Goal: Task Accomplishment & Management: Manage account settings

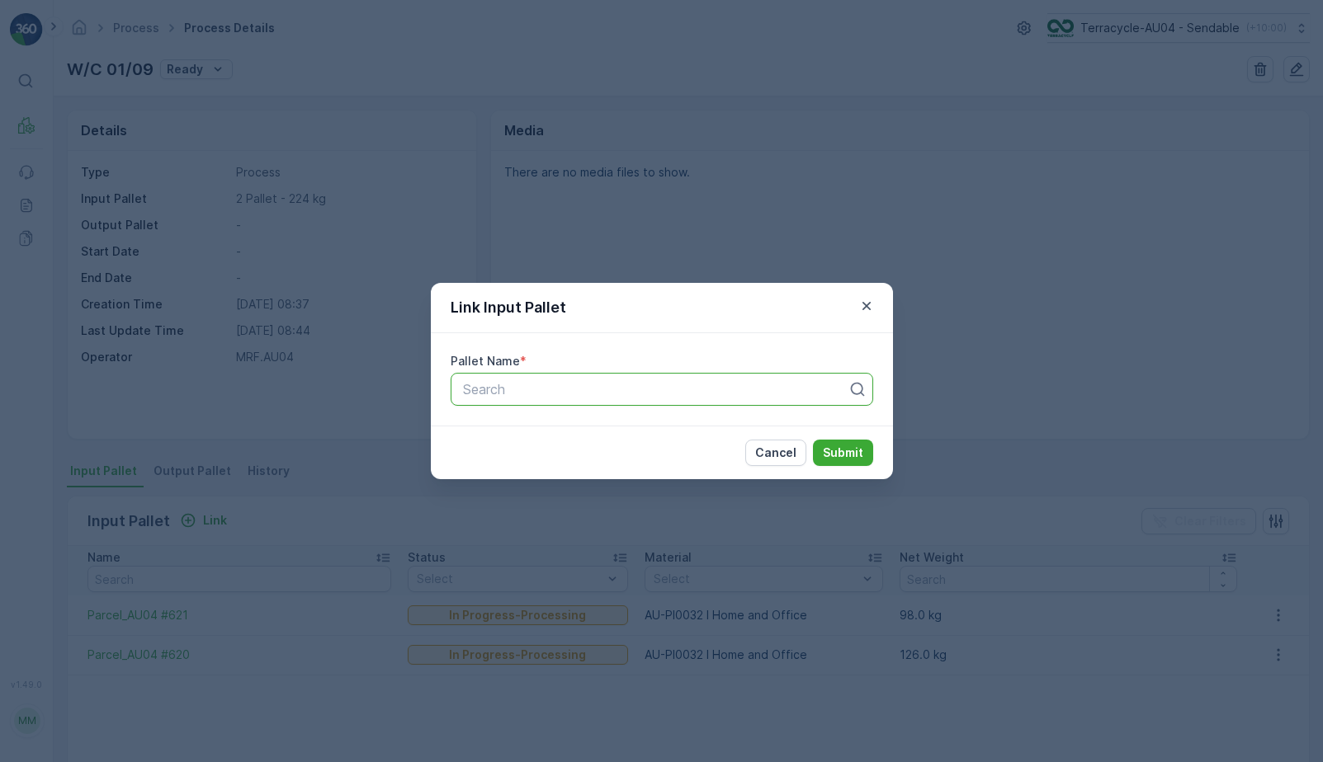
click at [512, 399] on div "Search" at bounding box center [661, 389] width 422 height 33
type input "DSA 52"
click at [778, 453] on p "Cancel" at bounding box center [775, 453] width 41 height 17
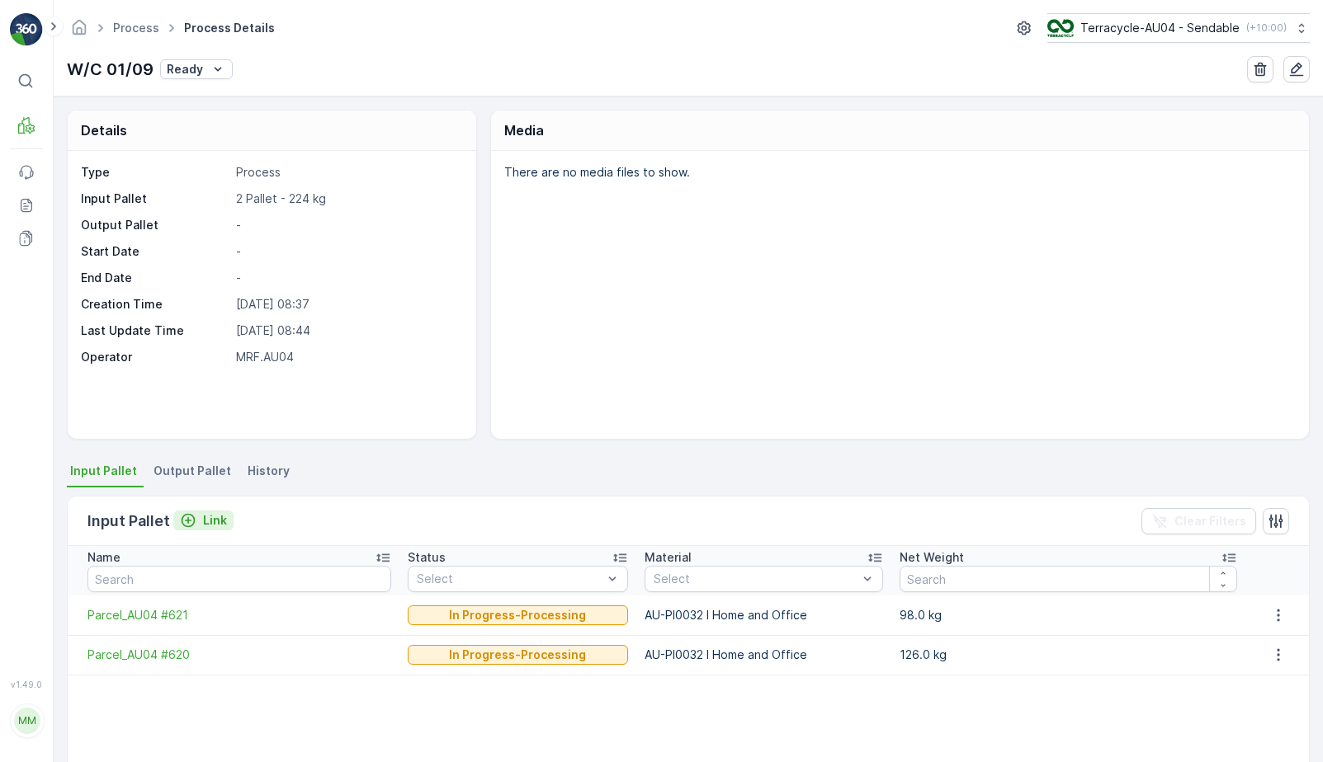
click at [215, 511] on button "Link" at bounding box center [203, 521] width 60 height 20
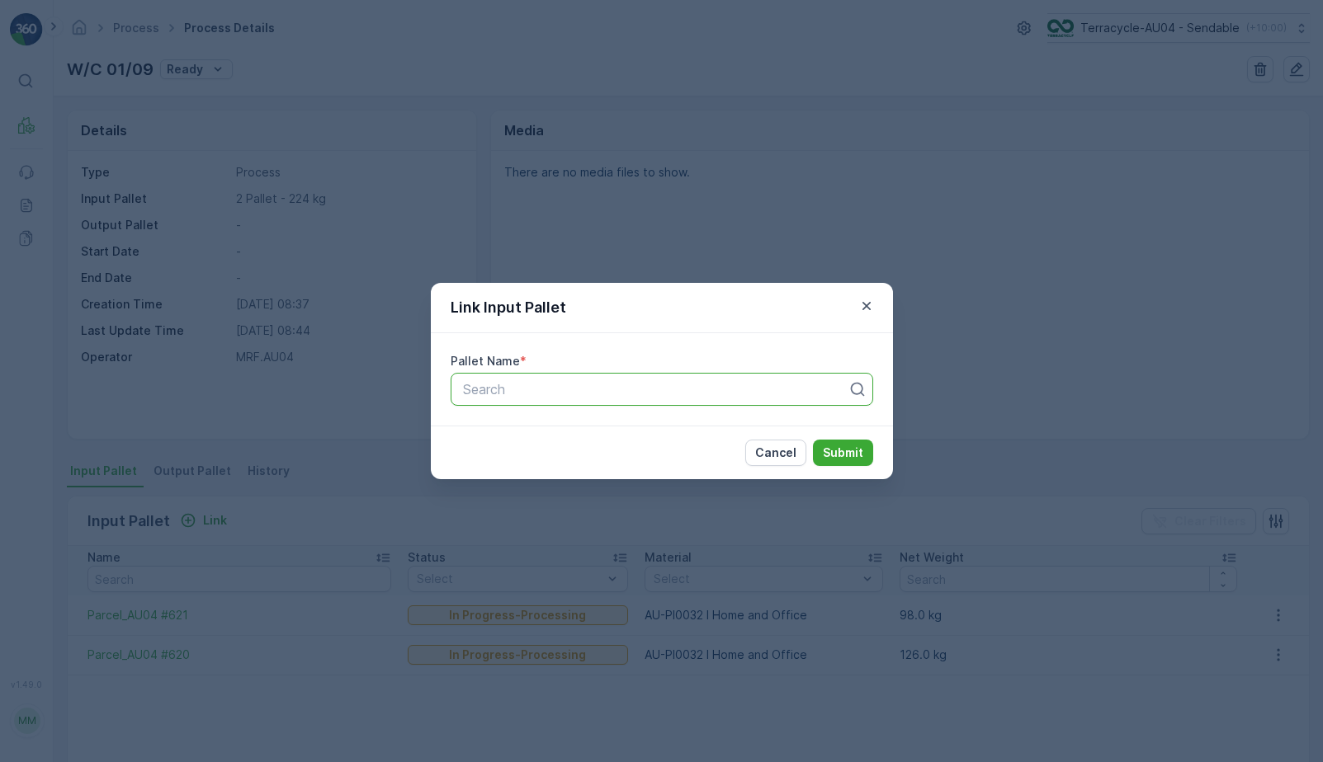
paste input "DSA 52"
type input "DSA 52"
click at [585, 424] on div "DSA 52" at bounding box center [661, 429] width 403 height 15
click at [829, 458] on p "Submit" at bounding box center [843, 453] width 40 height 17
click at [849, 450] on p "Submit" at bounding box center [843, 453] width 40 height 17
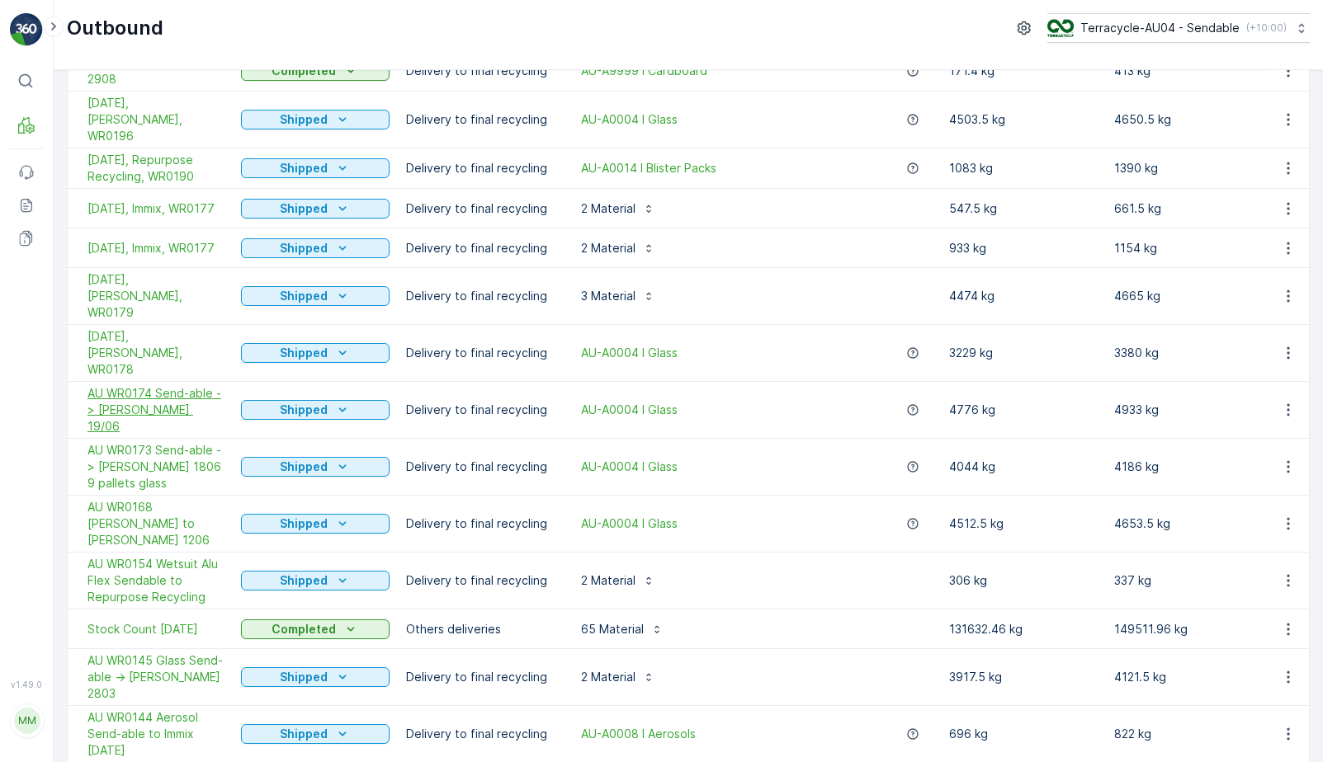
scroll to position [134, 0]
click at [154, 620] on span "Stock Count [DATE]" at bounding box center [155, 628] width 137 height 17
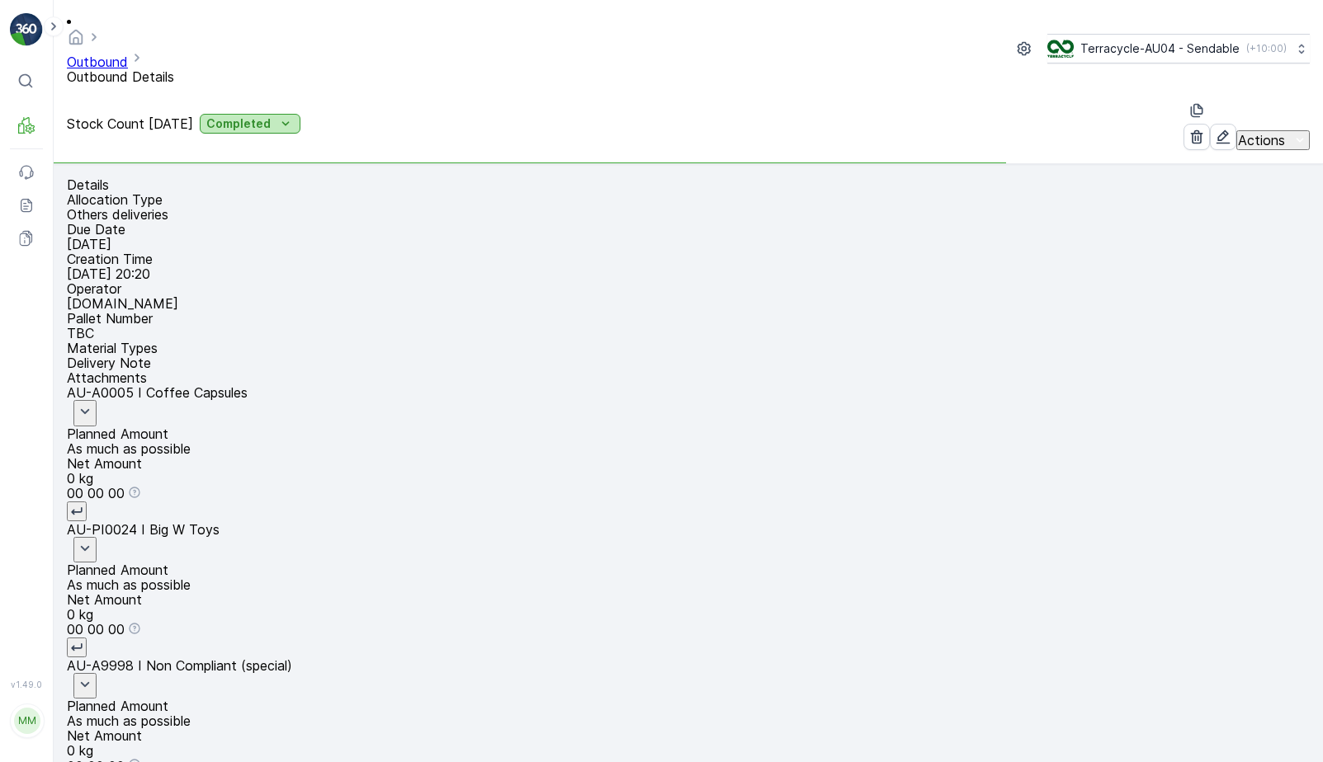
click at [271, 116] on p "Completed" at bounding box center [238, 124] width 64 height 17
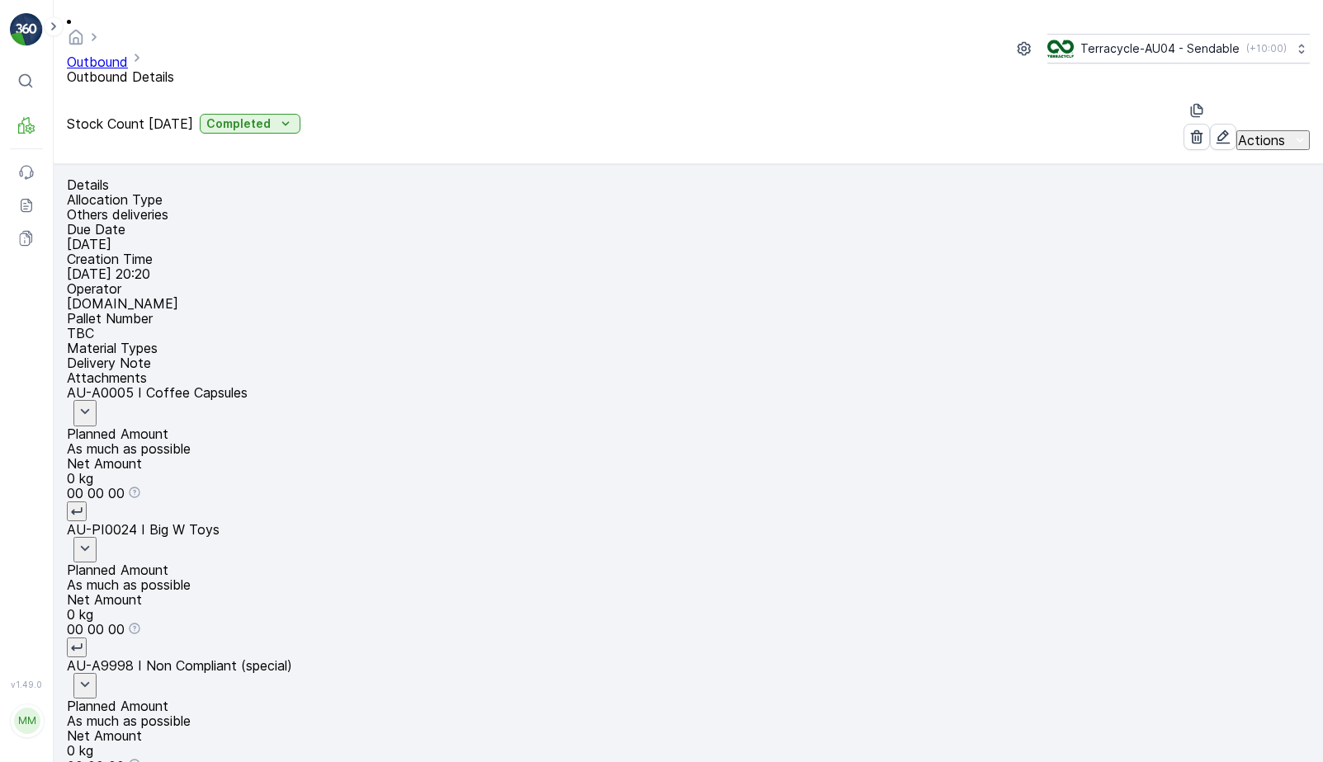
paste input "DSA 52"
type input "DSA 52"
drag, startPoint x: 85, startPoint y: 613, endPoint x: 163, endPoint y: 612, distance: 77.6
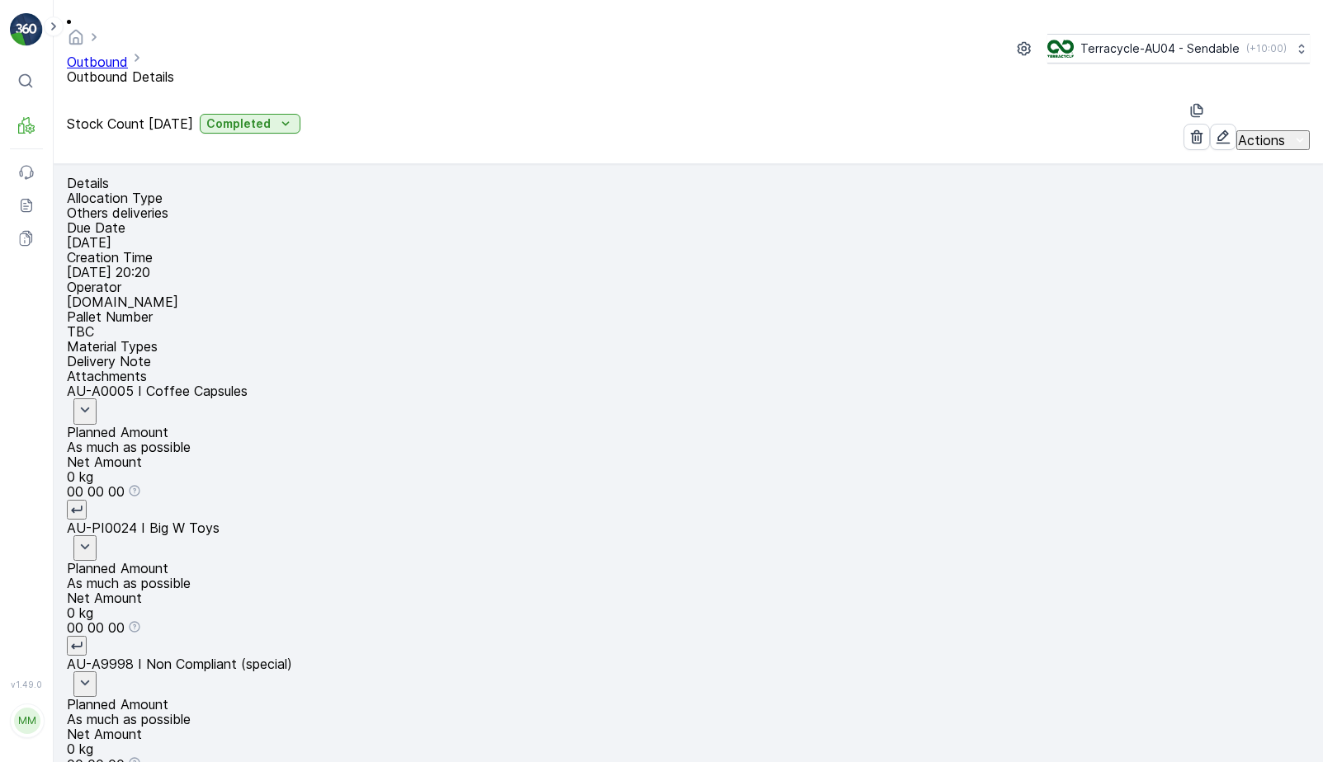
scroll to position [0, 142]
click at [1234, 670] on span "Unlink Pallet" at bounding box center [1267, 664] width 75 height 15
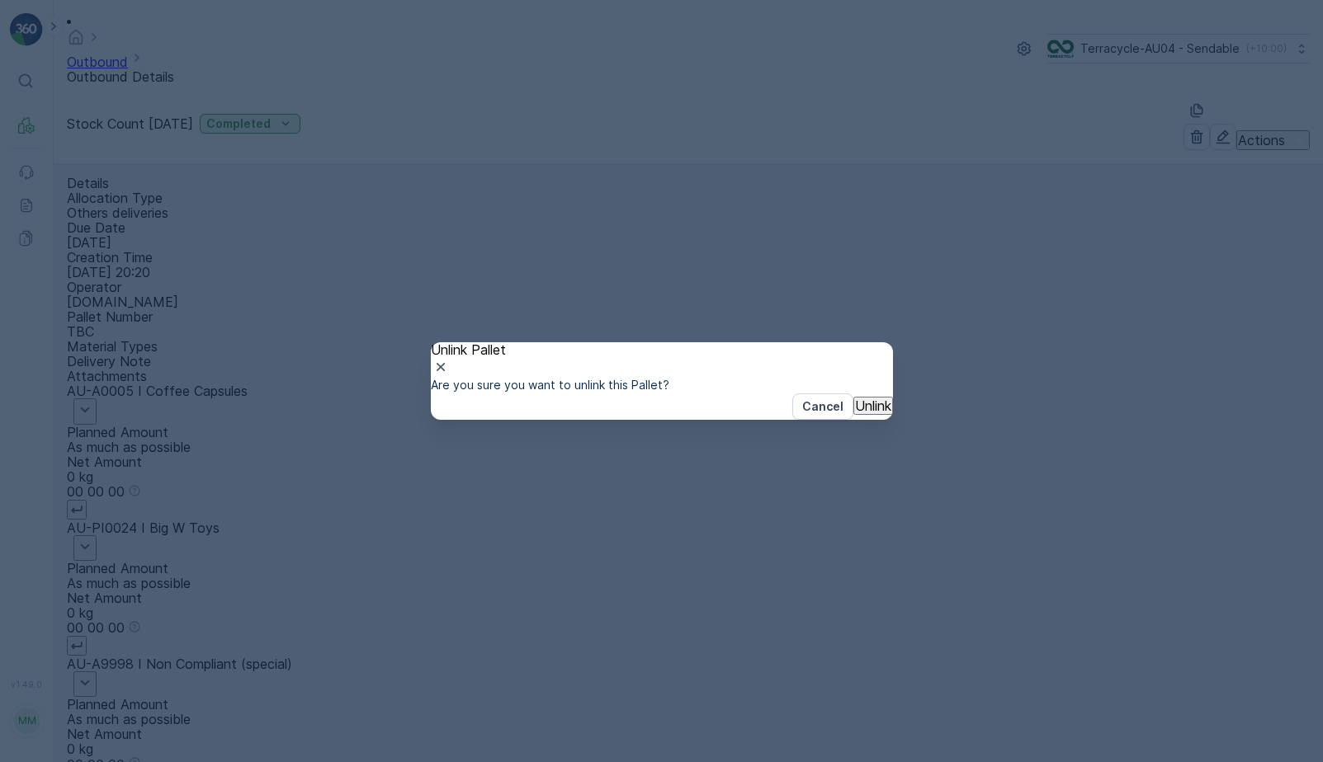
click at [853, 415] on button "Unlink" at bounding box center [873, 406] width 40 height 18
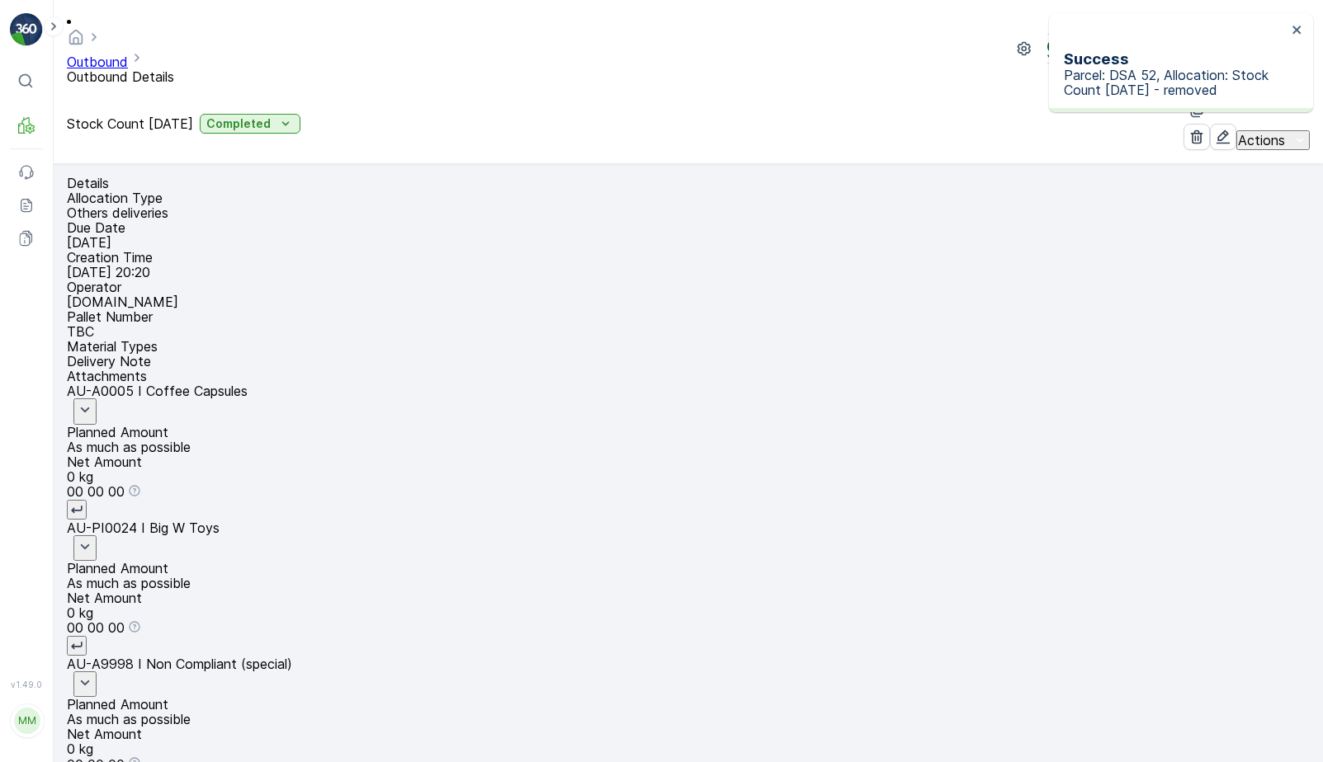
scroll to position [0, 0]
drag, startPoint x: 171, startPoint y: 580, endPoint x: 36, endPoint y: 572, distance: 134.7
click at [40, 572] on div "⌘B MRF Events Reports Documents v 1.49.0 MM MRF.AU04 [PERSON_NAME][EMAIL_ADDRES…" at bounding box center [661, 381] width 1323 height 762
paste input "AU01_Pallet #22152 (DUPLICATED - PLEASE DELETE)"
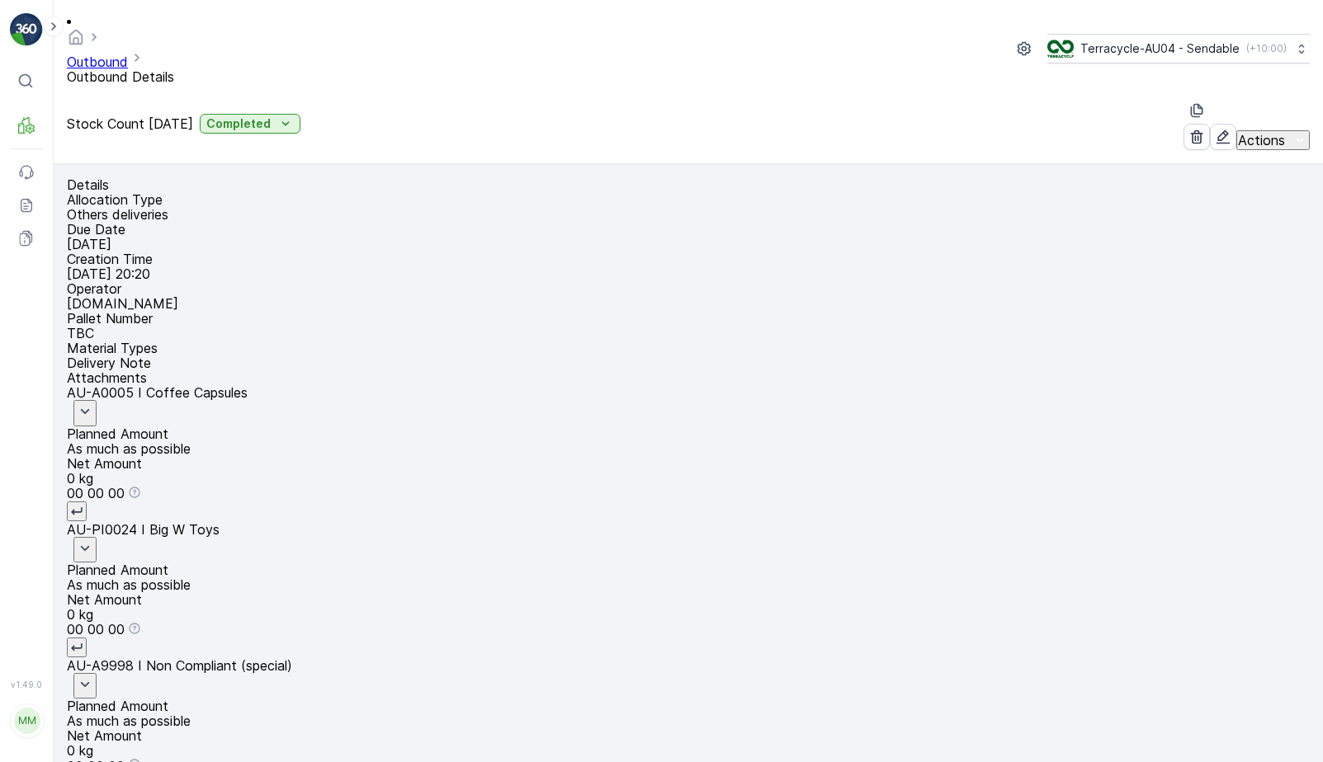
type input "AU01_Pallet #22152 (DUPLICATED - PLEASE DELETE)"
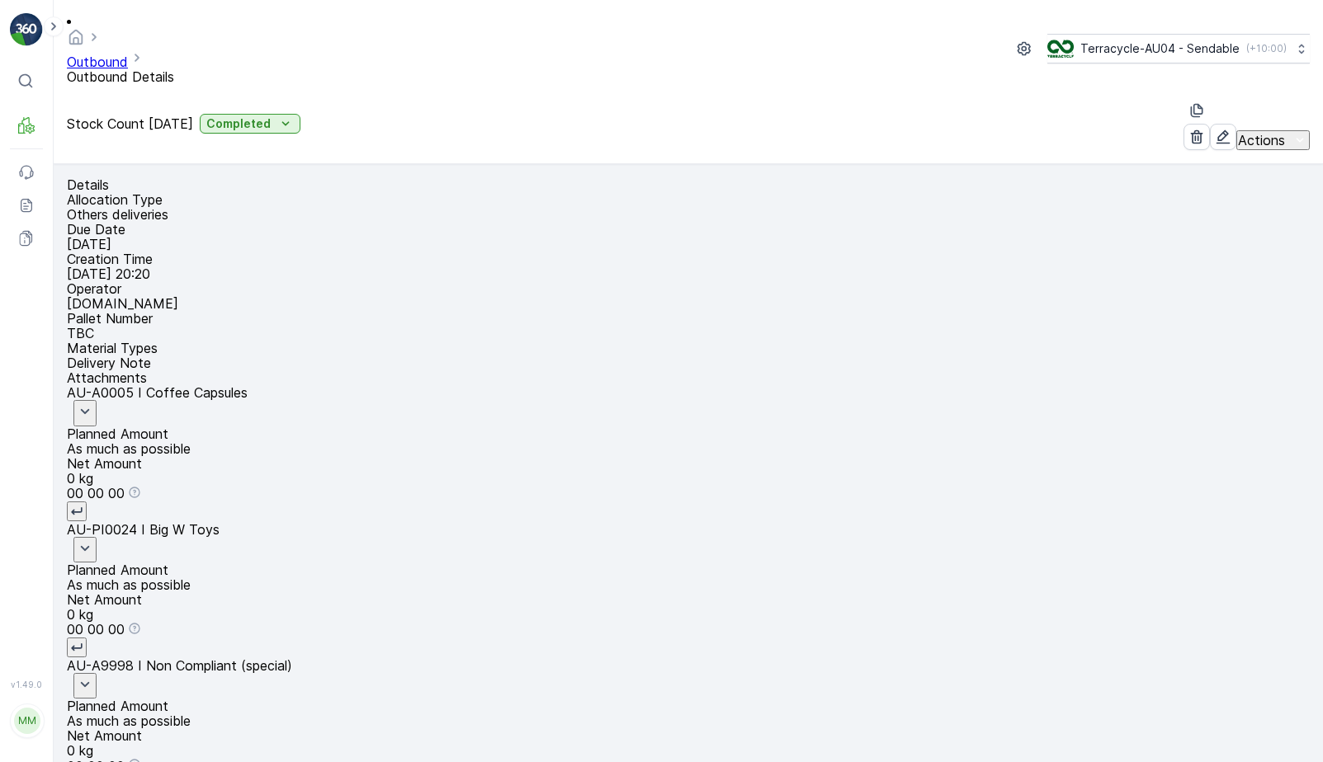
scroll to position [0, 13]
type input "AU01_Pallet #22152"
click at [1257, 667] on span "Unlink Pallet" at bounding box center [1267, 665] width 75 height 15
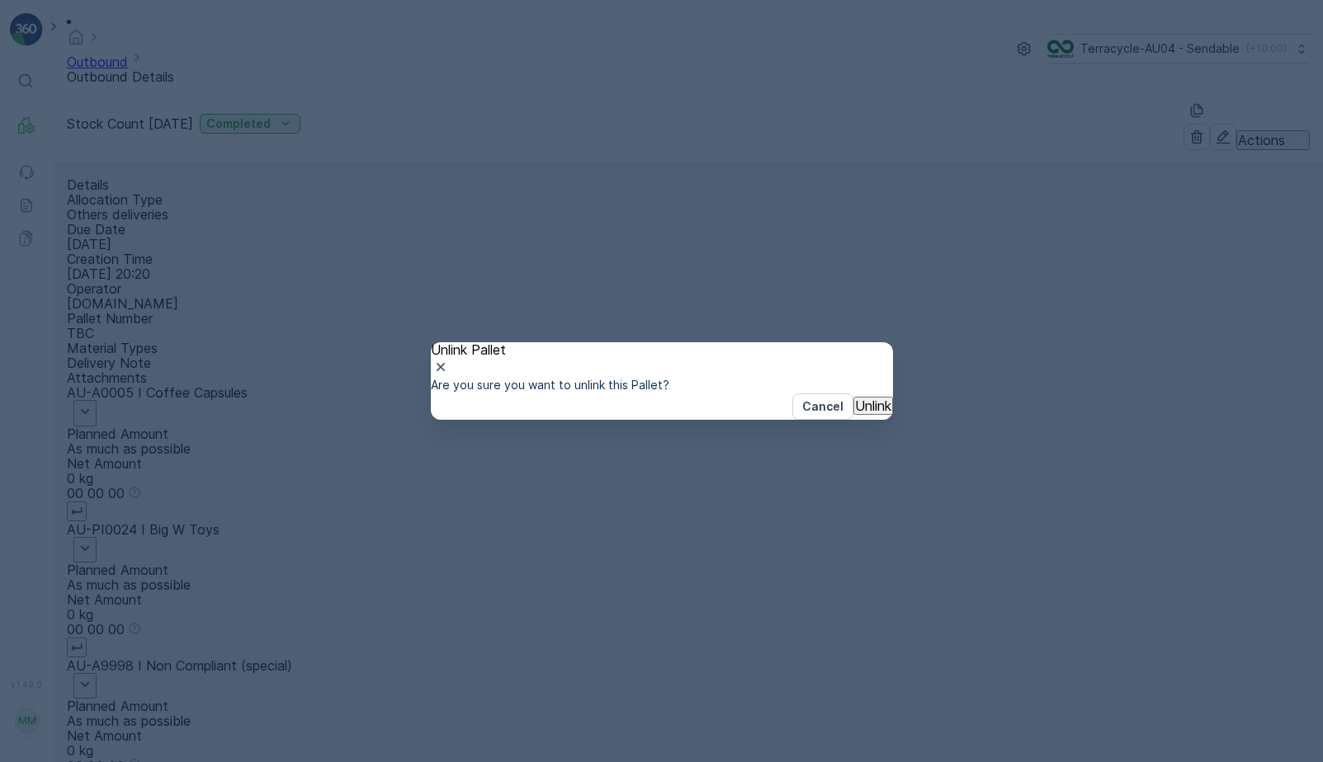
click at [857, 413] on p "Unlink" at bounding box center [873, 405] width 36 height 15
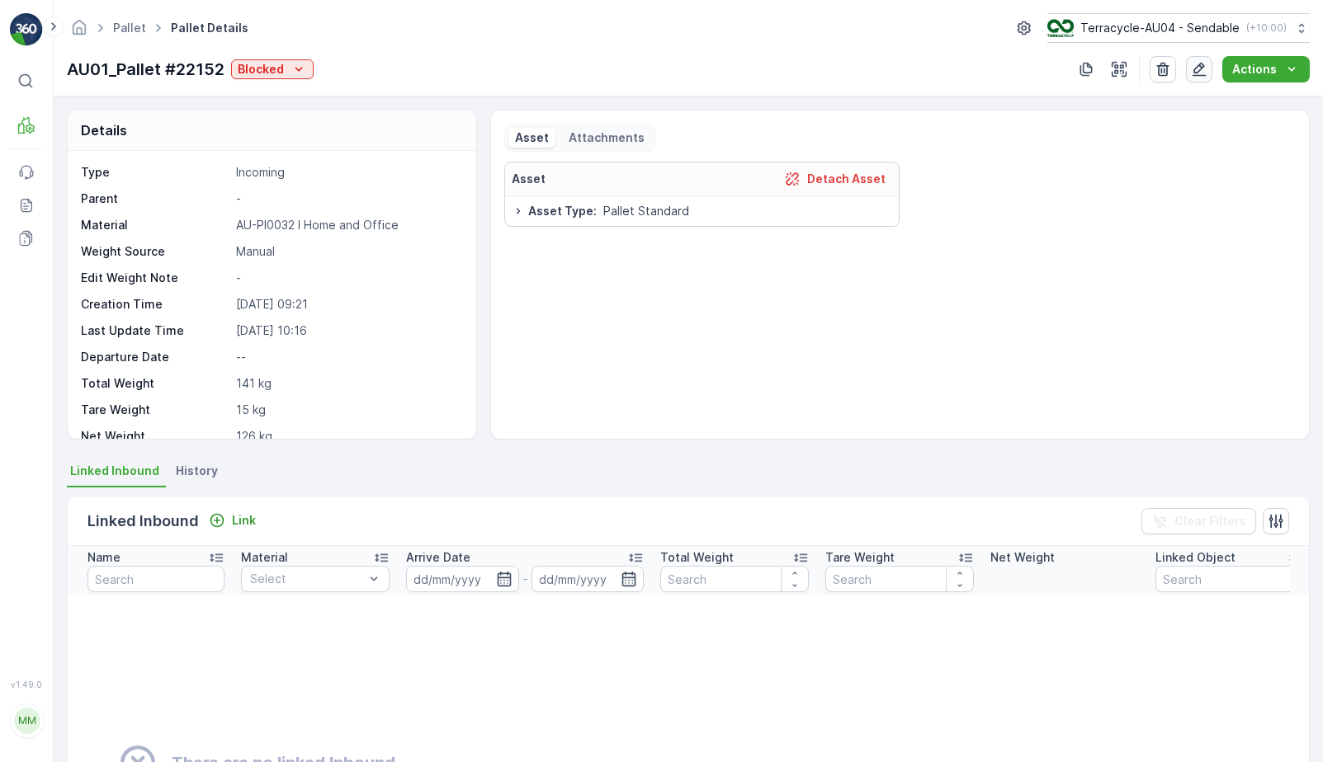
click at [1198, 68] on icon "button" at bounding box center [1199, 69] width 17 height 17
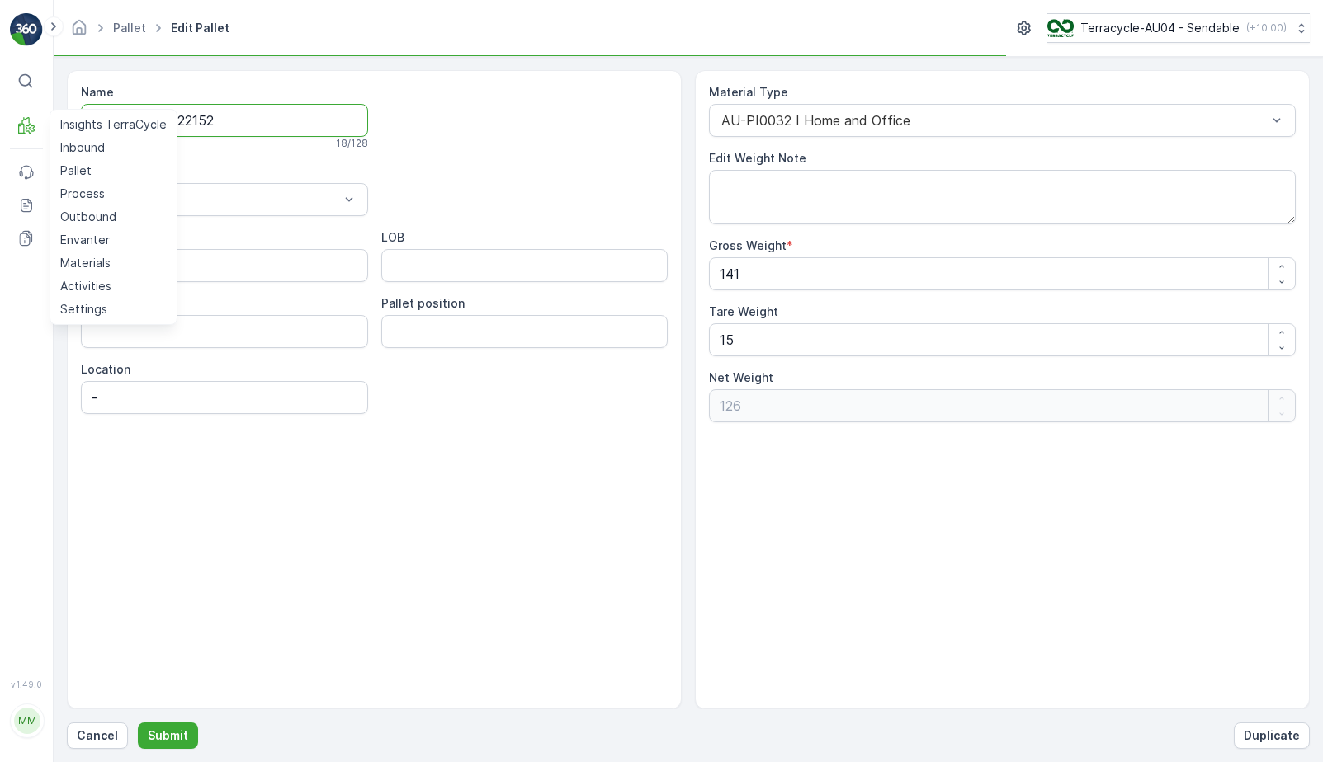
drag, startPoint x: 266, startPoint y: 117, endPoint x: -5, endPoint y: 119, distance: 271.4
click at [0, 119] on html "⌘B MRF Insights TerraCycle Inbound Pallet Process Outbound Envanter Materials A…" at bounding box center [661, 381] width 1323 height 762
paste input "text"
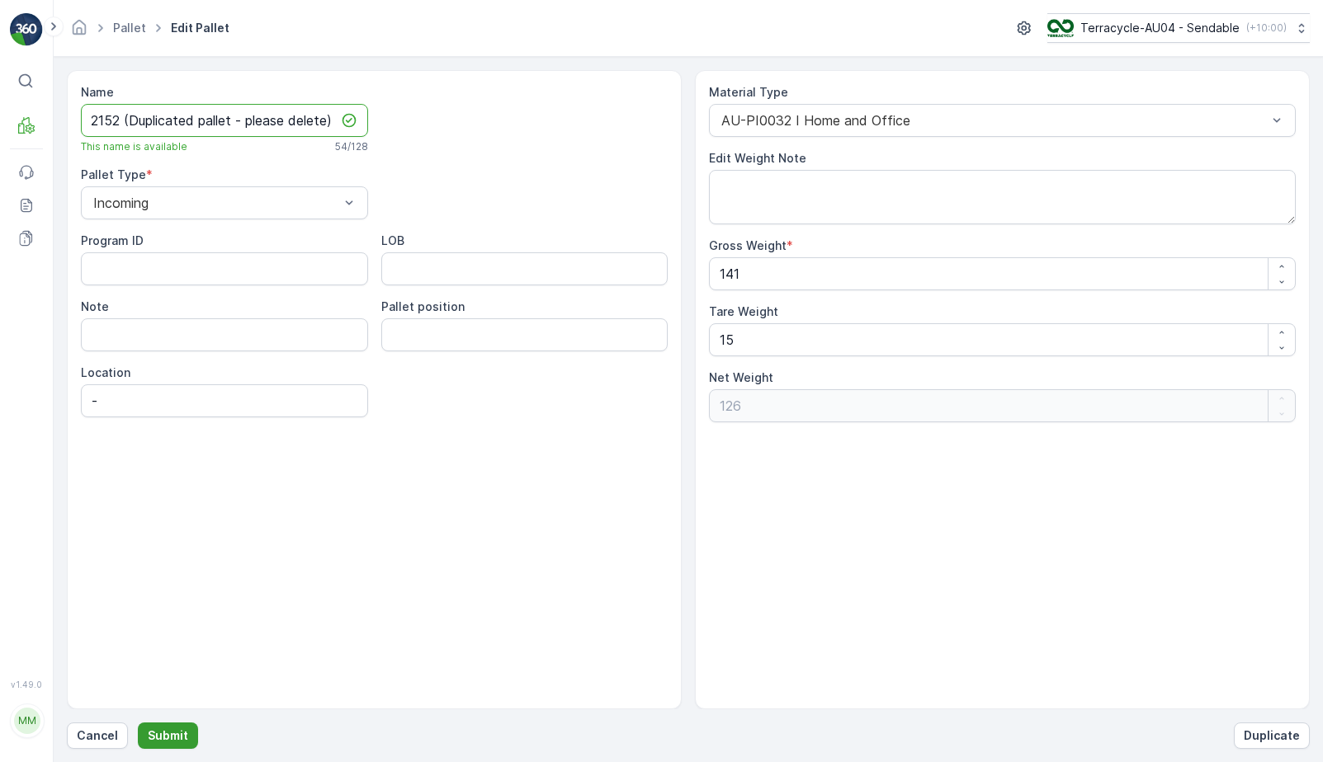
type input "AU01_Pallet #22152 (Duplicated pallet - please delete)"
click at [157, 729] on p "Submit" at bounding box center [168, 736] width 40 height 17
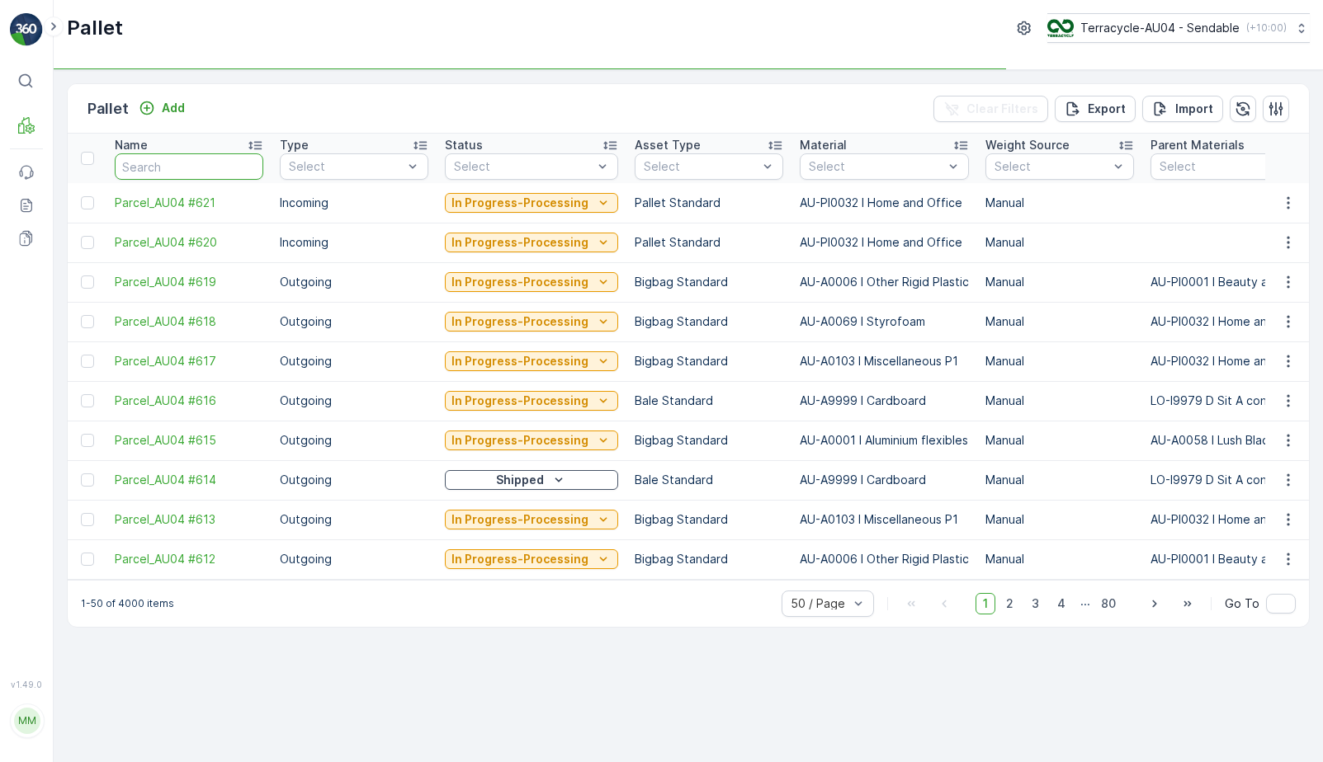
click at [192, 158] on input "text" at bounding box center [189, 166] width 149 height 26
type input "1"
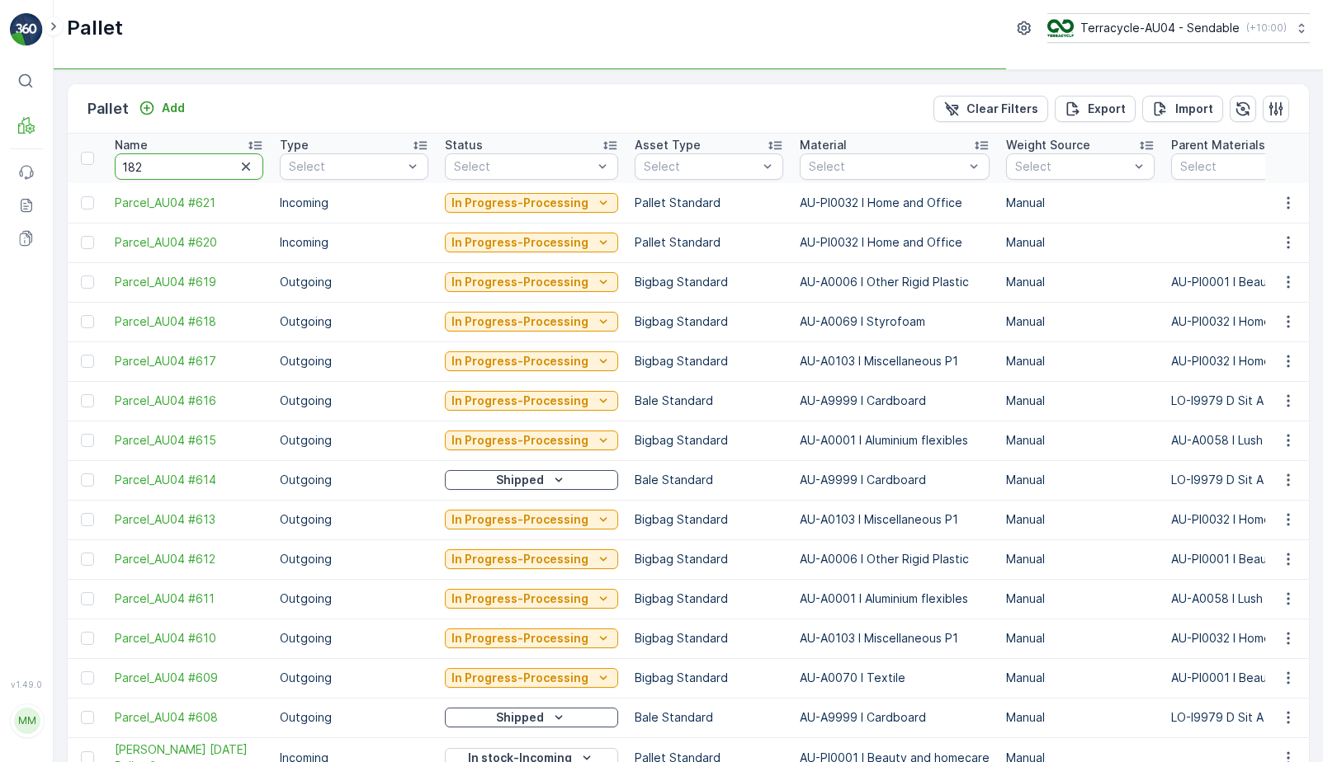
click at [219, 162] on input "182" at bounding box center [189, 166] width 149 height 26
type input "18243"
